Goal: Task Accomplishment & Management: Manage account settings

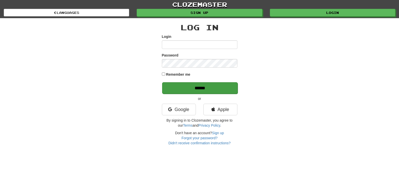
type input "*********"
click at [202, 88] on input "******" at bounding box center [199, 88] width 75 height 12
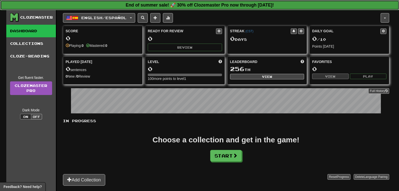
click at [206, 3] on strong "End of summer sale! 🚀 30% off Clozemaster Pro now through [DATE]!" at bounding box center [200, 5] width 148 height 5
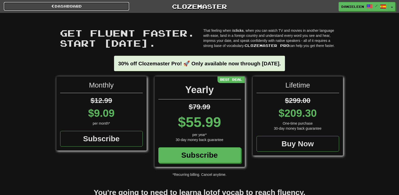
click at [103, 4] on link "Dashboard" at bounding box center [66, 6] width 125 height 9
